Goal: Task Accomplishment & Management: Manage account settings

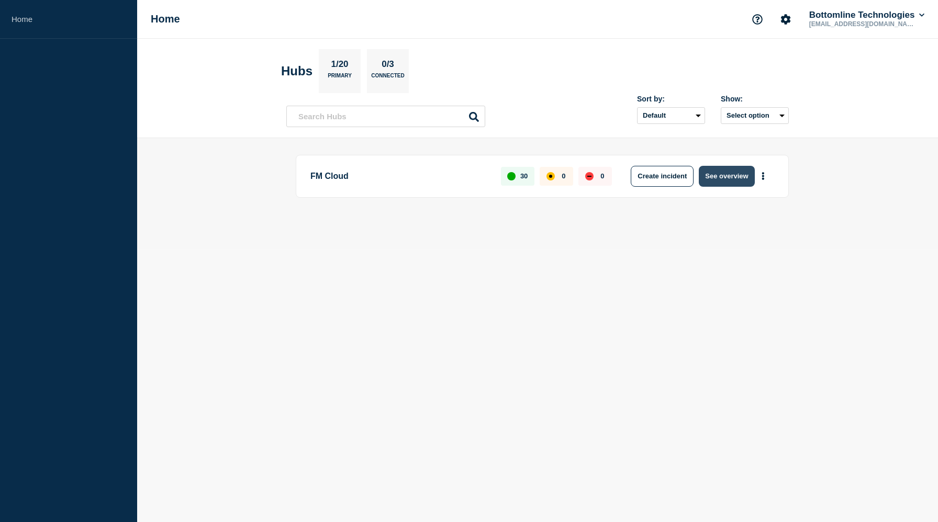
click at [714, 172] on button "See overview" at bounding box center [726, 176] width 55 height 21
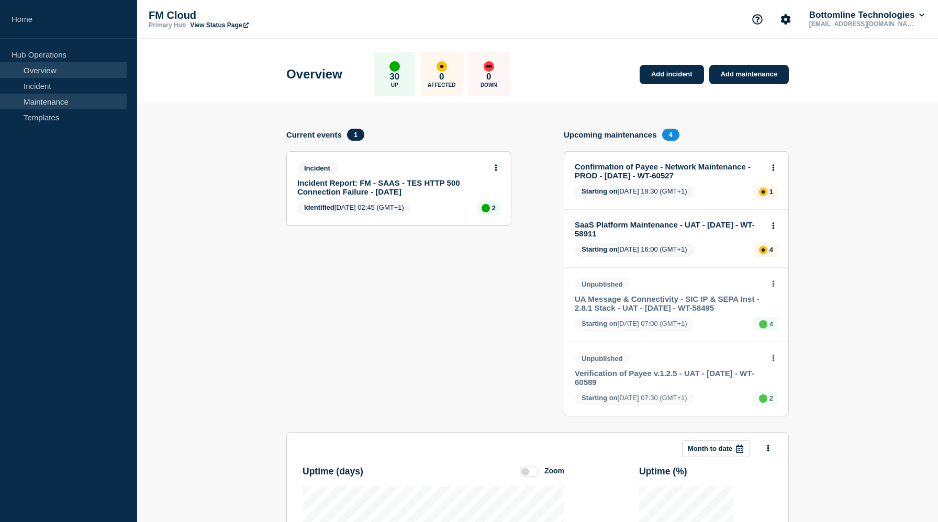
click at [60, 100] on link "Maintenance" at bounding box center [63, 102] width 127 height 16
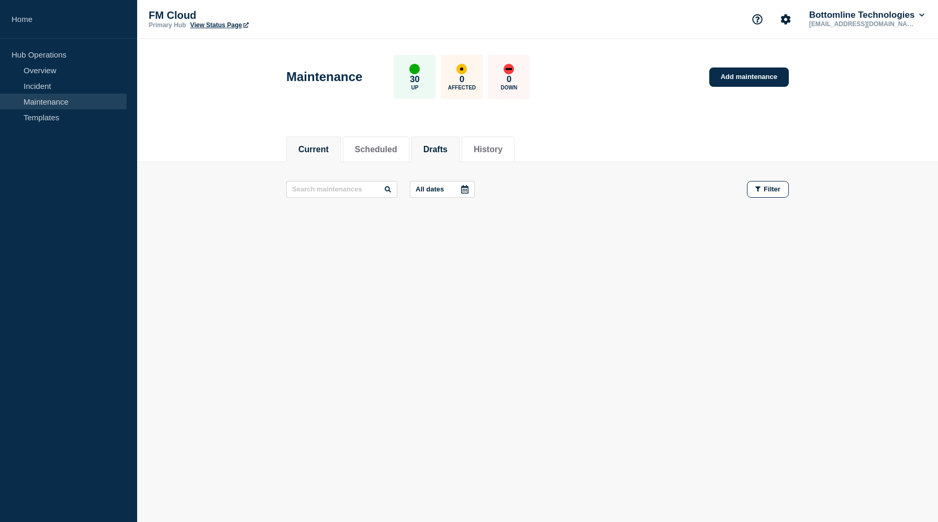
click at [434, 152] on button "Drafts" at bounding box center [435, 149] width 24 height 9
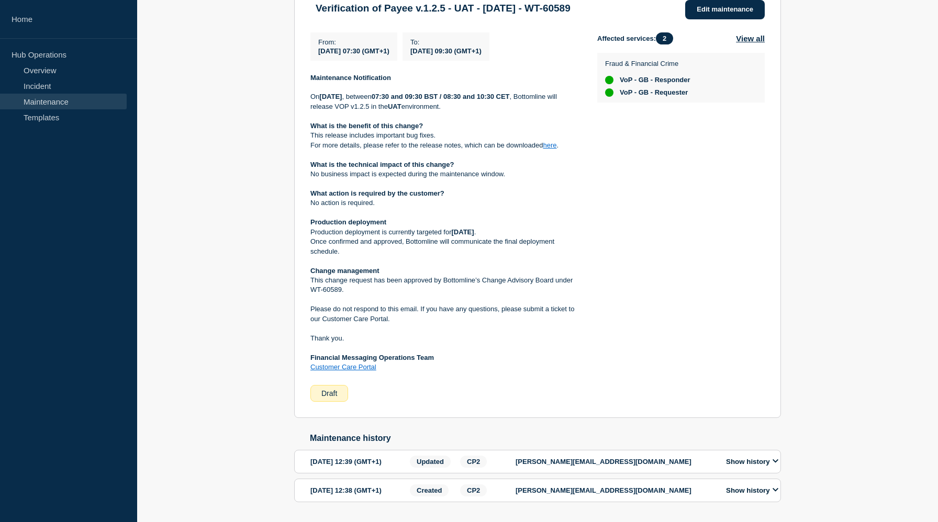
scroll to position [230, 0]
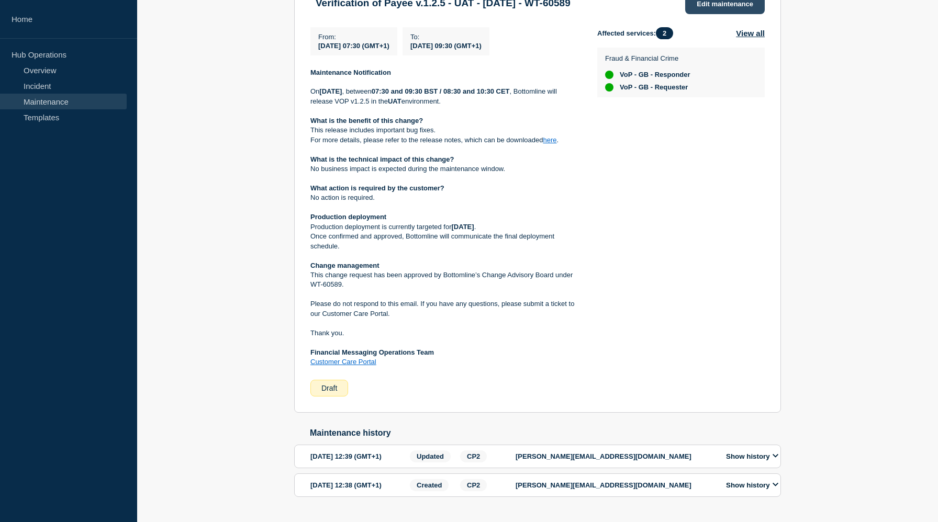
click at [726, 12] on link "Edit maintenance" at bounding box center [725, 4] width 80 height 19
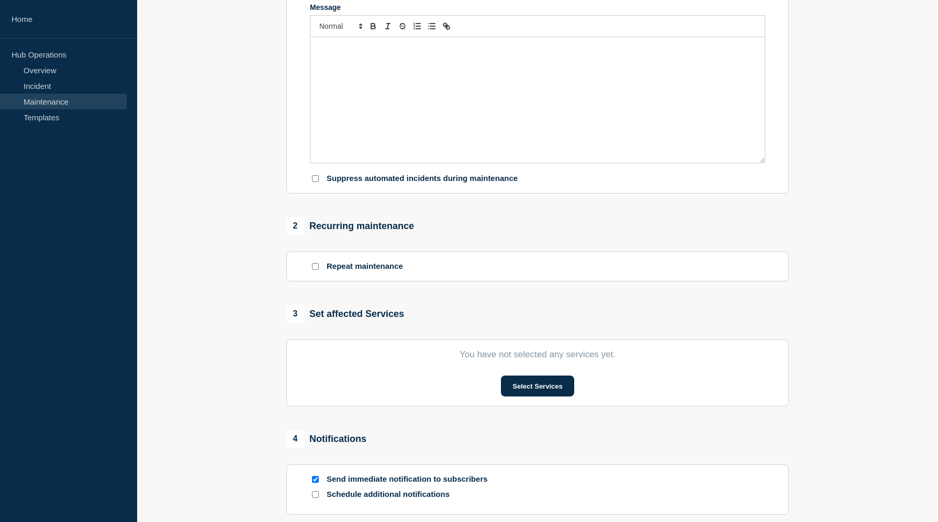
type input "Verification of Payee v.1.2.5 - UAT - [DATE] - WT-60589"
type input "2025-10-21"
type input "07:30"
type input "2025-10-21"
type input "09:30"
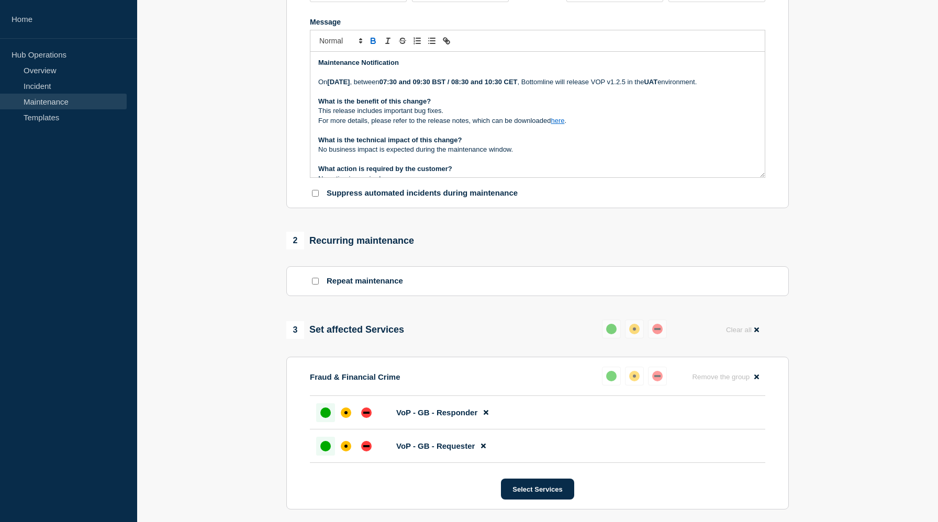
click at [350, 86] on strong "Tuesday 21st Oct 2021" at bounding box center [338, 82] width 23 height 8
click at [342, 87] on p "On Thursday Oct 2021 , between 07:30 and 09:30 BST / 08:30 and 10:30 CET , Bott…" at bounding box center [537, 81] width 438 height 9
drag, startPoint x: 330, startPoint y: 97, endPoint x: 358, endPoint y: 99, distance: 27.8
click at [358, 87] on p "On Thursday Oct 2021 , between 07:30 and 09:30 BST / 08:30 and 10:30 CET , Bott…" at bounding box center [537, 81] width 438 height 9
click at [361, 86] on strong "Thursday Oct 2021" at bounding box center [350, 82] width 47 height 8
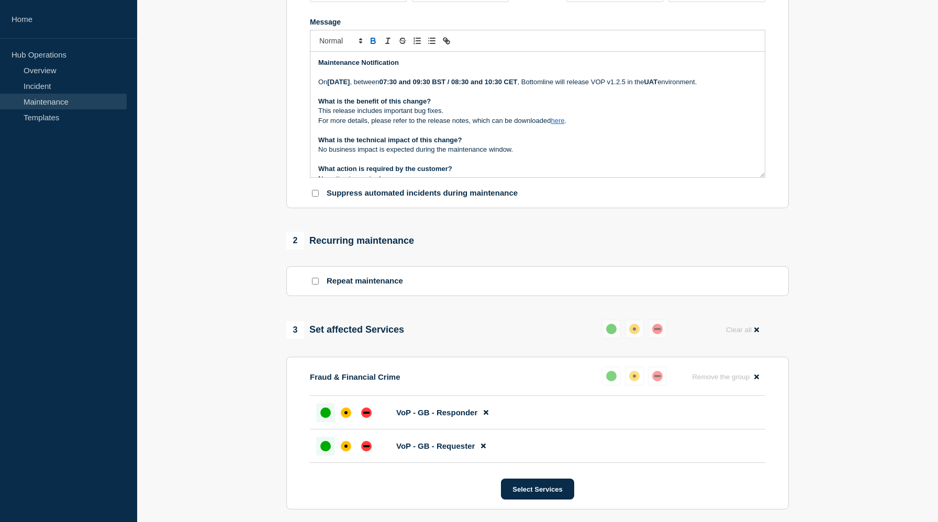
click at [443, 86] on strong "07:30 and 09:30 BST / 08:30 and 10:30 CET" at bounding box center [448, 82] width 138 height 8
click at [476, 86] on strong "01:30 and 09:30 BST / 08:30 and 10:30 CET" at bounding box center [448, 82] width 138 height 8
click at [477, 86] on strong "01:30 and 09:30 BST / 08:30 and 10:30 CET" at bounding box center [448, 82] width 138 height 8
click at [516, 86] on strong "01:30 and 03:30 BST / 08:30 and 10:30 CET" at bounding box center [448, 82] width 138 height 8
click at [518, 86] on strong "01:30 and 03:30 BST / 02:30 and 10:30 CET" at bounding box center [448, 82] width 138 height 8
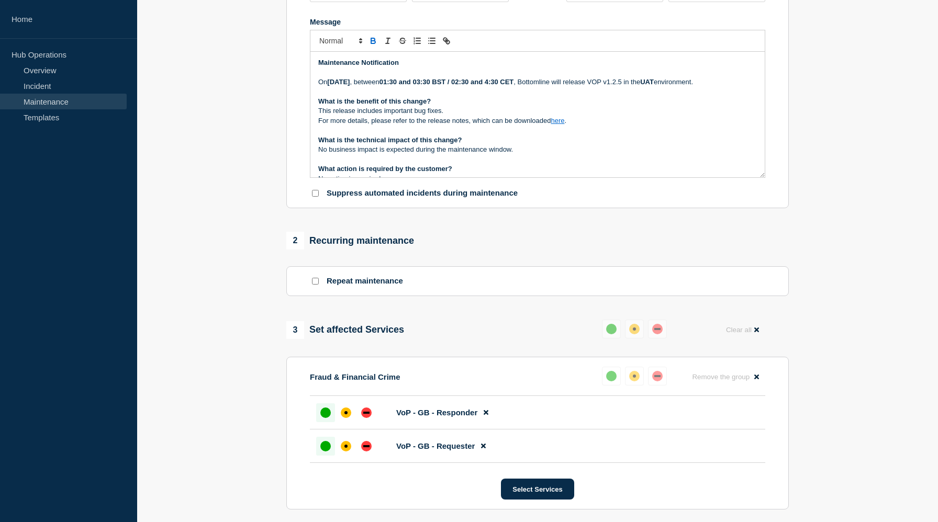
click at [514, 86] on strong "01:30 and 03:30 BST / 02:30 and 4:30 CET" at bounding box center [446, 82] width 134 height 8
click at [458, 86] on strong "01:30 and 03:30 BST / :30 and 4:30 CET" at bounding box center [442, 82] width 127 height 8
click at [501, 86] on strong "01:30 PM and 03:30 BST / :30 and 4:30 CET" at bounding box center [448, 82] width 139 height 8
click at [466, 86] on strong "01:30 PM and 03:30 BST / :30 and 4:30 CET" at bounding box center [448, 82] width 139 height 8
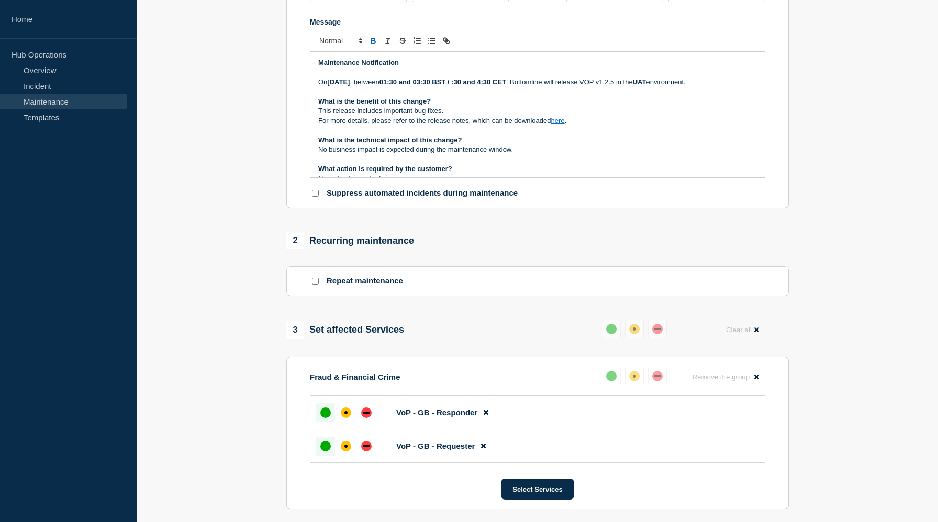
click at [444, 86] on strong "01:30 and 03:30 BST / :30 and 4:30 CET" at bounding box center [442, 82] width 127 height 8
drag, startPoint x: 438, startPoint y: 93, endPoint x: 444, endPoint y: 95, distance: 6.1
click at [444, 87] on p "On Thursday 16th Oct 2021 , between 13 :30 and 03:30 BST / :30 and 4:30 CET , B…" at bounding box center [537, 81] width 438 height 9
click at [476, 86] on strong "13:30 and 03:30 BST / :30 and 4:30 CET" at bounding box center [442, 82] width 127 height 8
click at [506, 86] on strong "13:30 and 15:30 BST / :30 and 4:30 CET" at bounding box center [442, 82] width 127 height 8
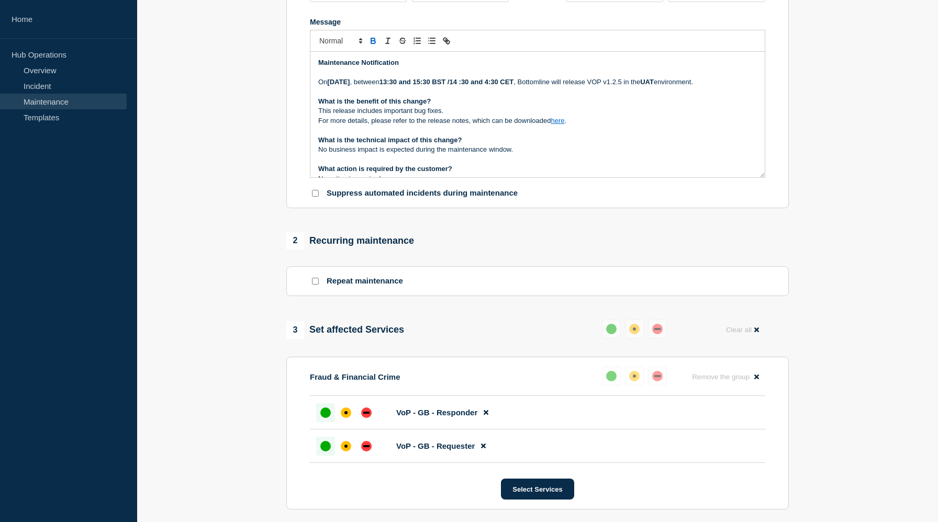
click at [508, 87] on p "On Thursday 16th Oct 2021 , between 13:30 and 15:30 BST /14 :30 and 4:30 CET , …" at bounding box center [537, 81] width 438 height 9
click at [514, 86] on strong "13:30 and 15:30 BST / 14:30 and 4:30 CET" at bounding box center [446, 82] width 134 height 8
click at [561, 125] on link "here" at bounding box center [557, 121] width 14 height 8
click at [569, 156] on link "https://bottomline.thruinc.net/Publishing/Link.aspx?LinkID=3EXRDGIAYBXA9" at bounding box center [534, 150] width 72 height 14
click at [433, 135] on p "Message" at bounding box center [537, 130] width 438 height 9
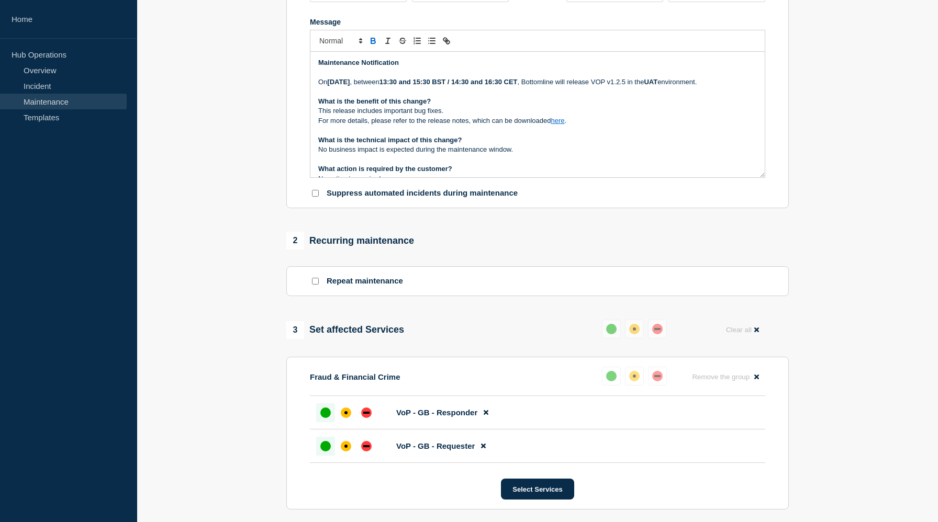
click at [456, 86] on strong "13:30 and 15:30 BST / 14:30 and 16:30 CET" at bounding box center [448, 82] width 138 height 8
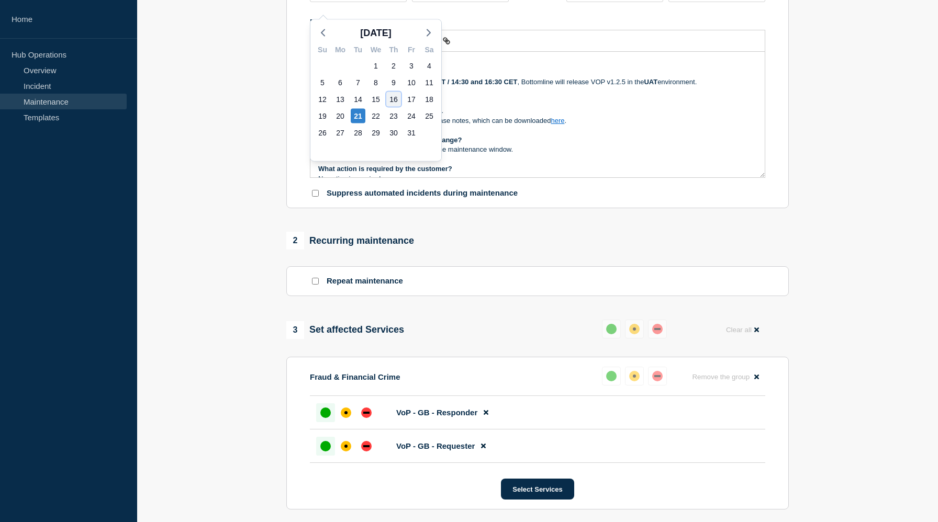
click at [396, 97] on div "16" at bounding box center [393, 99] width 15 height 15
type input "2025-10-16"
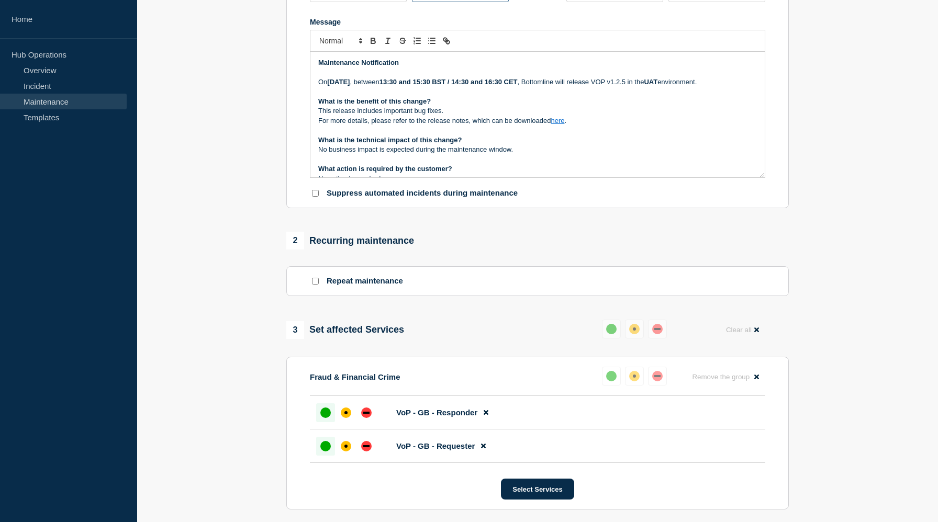
type input "13:30"
type input "15:30"
click at [806, 40] on section "1 Provide details Title (required) Verification of Payee v.1.2.5 - UAT - 21/OCT…" at bounding box center [537, 281] width 801 height 815
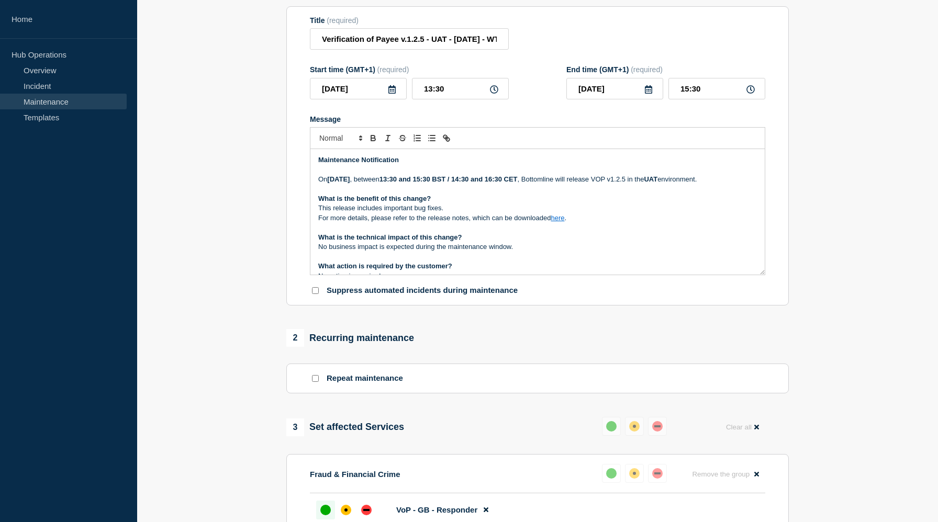
scroll to position [126, 0]
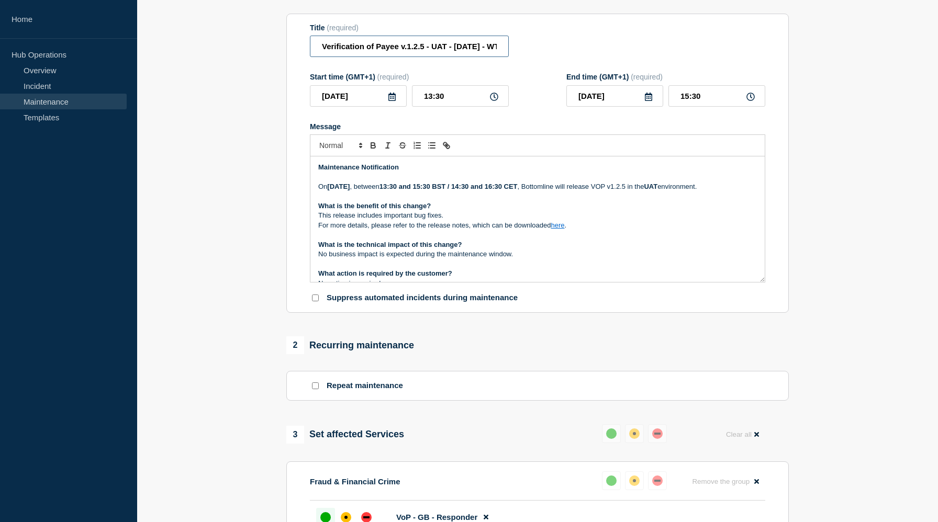
click at [467, 53] on input "Verification of Payee v.1.2.5 - UAT - 21/OCT/2025 - WT-60589" at bounding box center [409, 46] width 199 height 21
click at [462, 54] on input "Verification of Payee v.1.2.5 - UAT - 21/OCT/2025 - WT-60589" at bounding box center [409, 46] width 199 height 21
type input "Verification of Payee v.1.2.5 - UAT - 16/OCT/2025 - WT-60589"
click at [846, 250] on section "1 Provide details Title (required) Verification of Payee v.1.2.5 - UAT - 16/OCT…" at bounding box center [537, 386] width 801 height 815
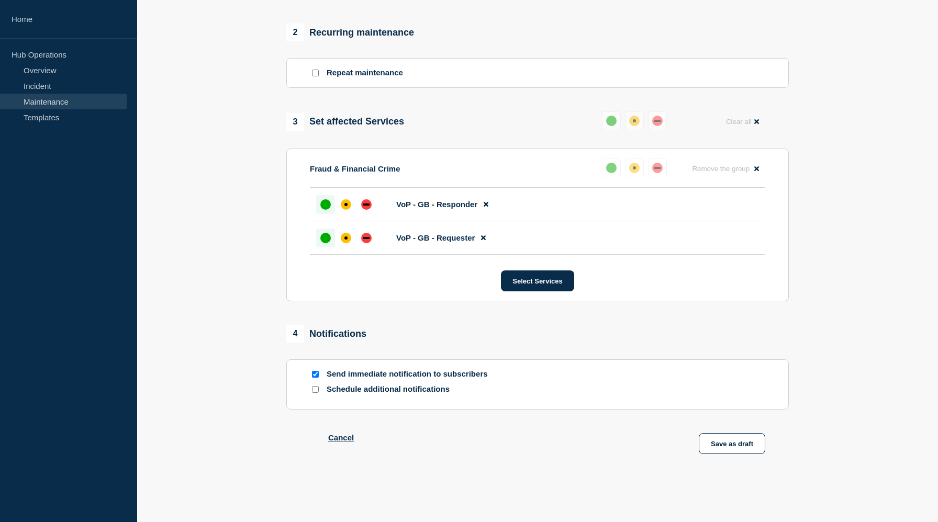
scroll to position [464, 0]
click at [742, 441] on button "Save as draft" at bounding box center [732, 443] width 66 height 21
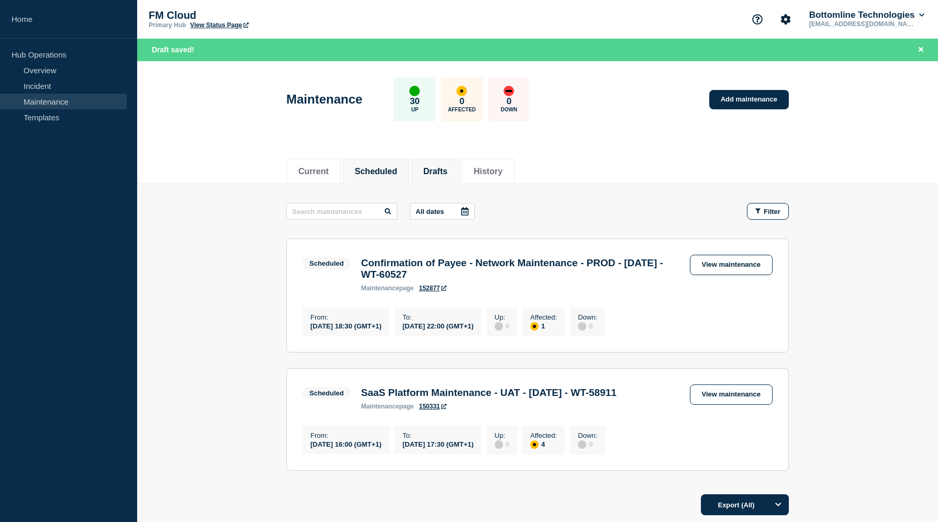
click at [430, 170] on button "Drafts" at bounding box center [435, 171] width 24 height 9
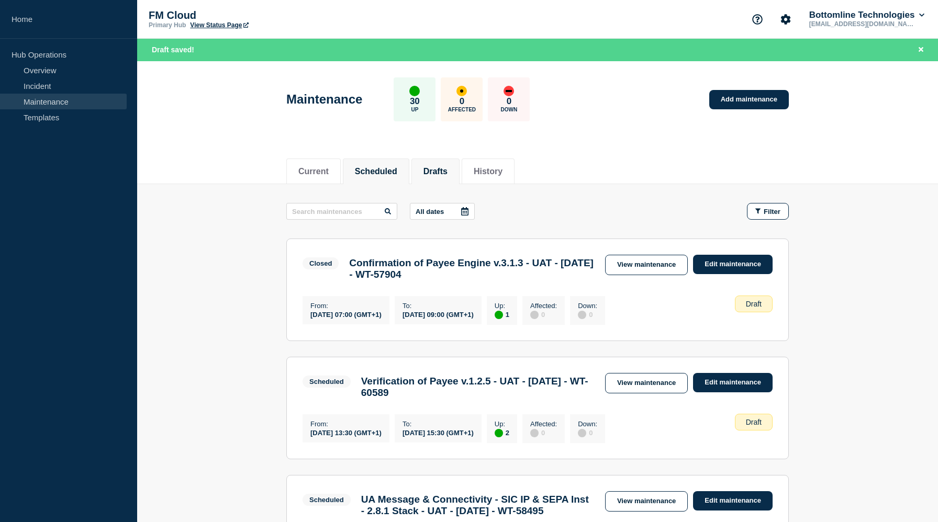
click at [370, 173] on button "Scheduled" at bounding box center [376, 171] width 42 height 9
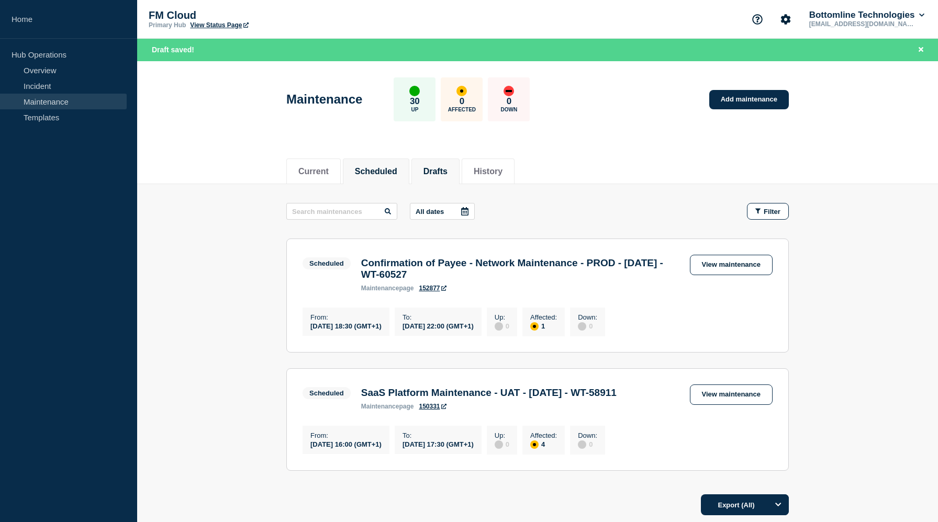
click at [432, 176] on button "Drafts" at bounding box center [435, 171] width 24 height 9
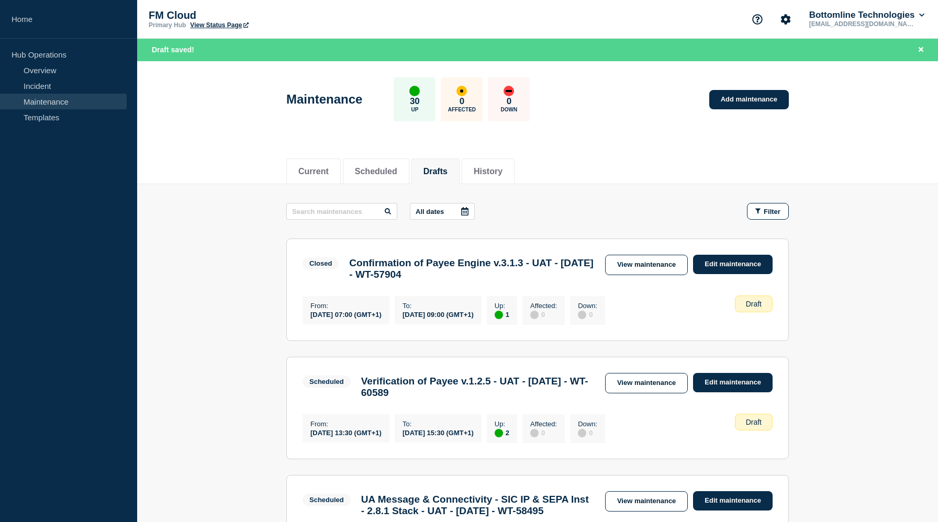
click at [250, 425] on main "All dates Filter Closed 1 Up Confirmation of Payee Engine v.3.1.3 - UAT - 20/AU…" at bounding box center [537, 388] width 801 height 409
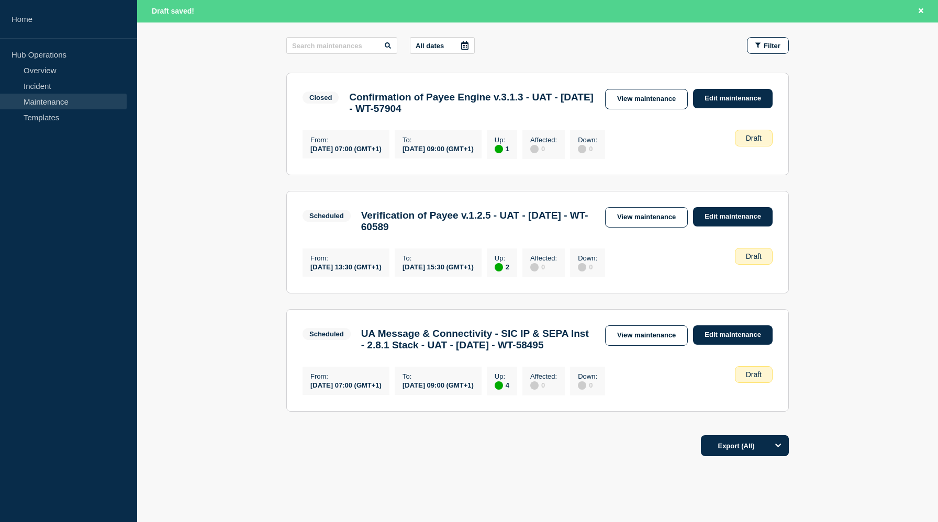
scroll to position [167, 0]
